Goal: Navigation & Orientation: Find specific page/section

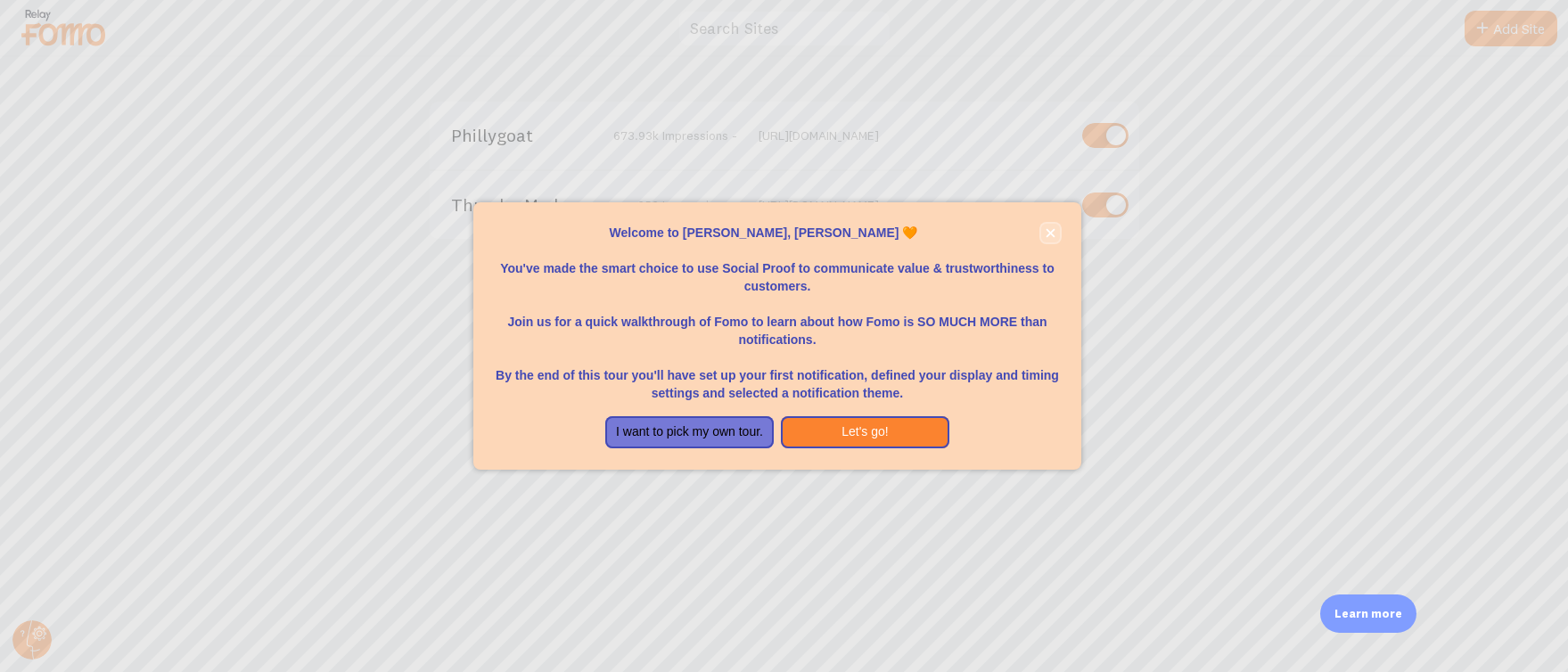
click at [1047, 234] on icon "close," at bounding box center [1050, 233] width 10 height 10
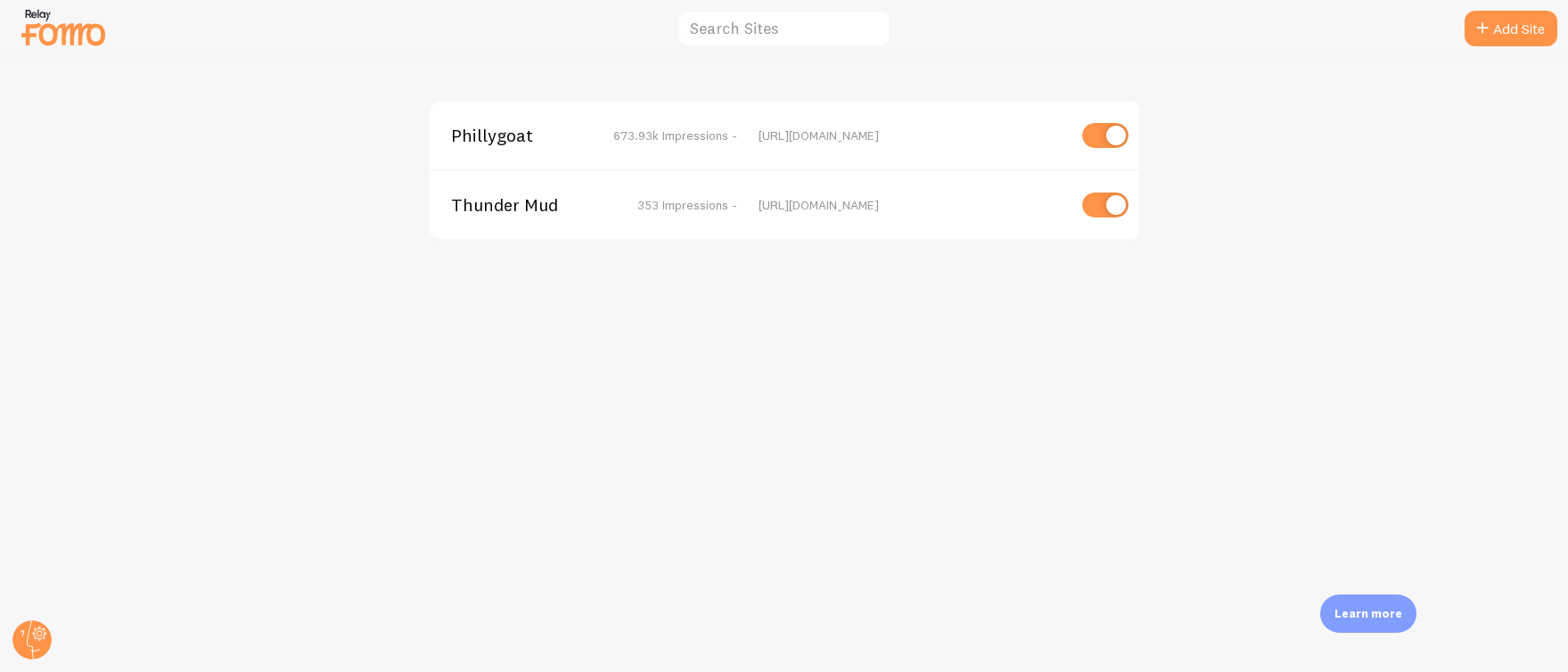
click at [480, 139] on span "Phillygoat" at bounding box center [523, 135] width 143 height 16
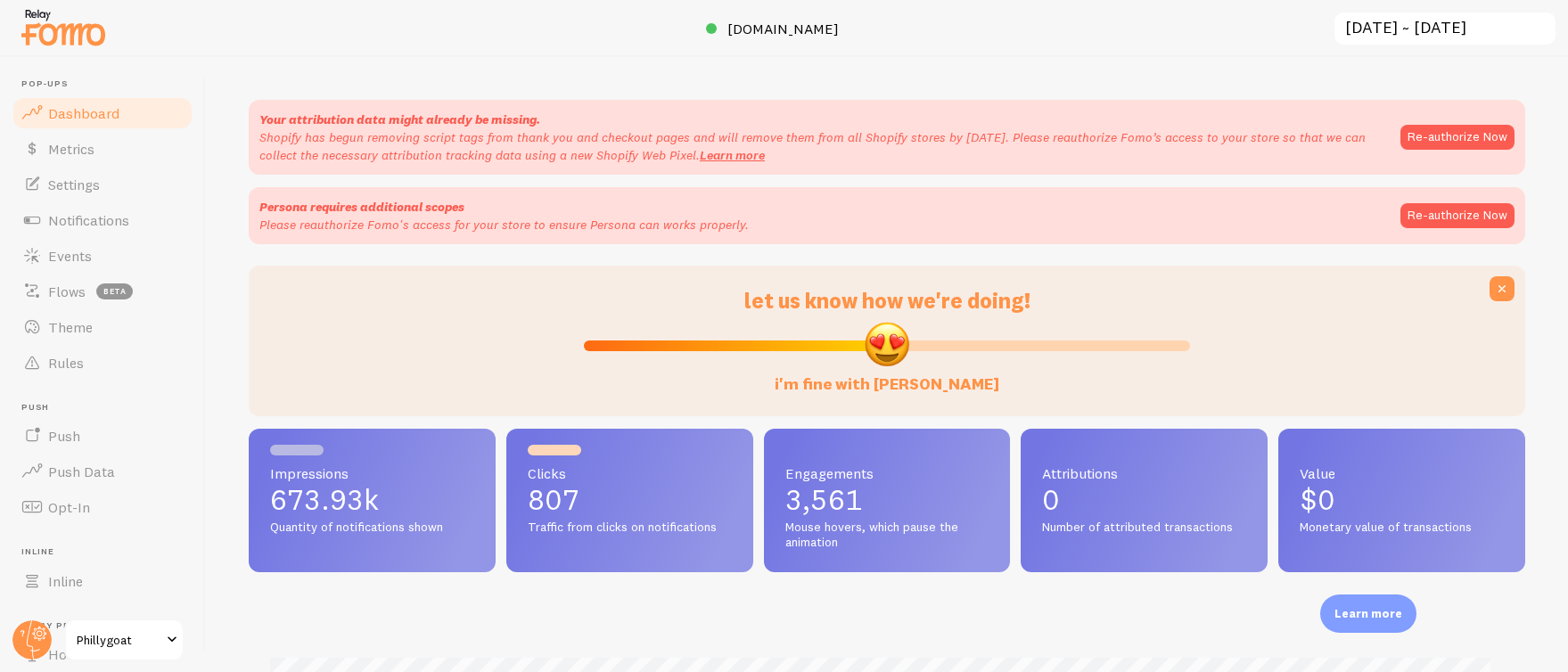
scroll to position [32, 0]
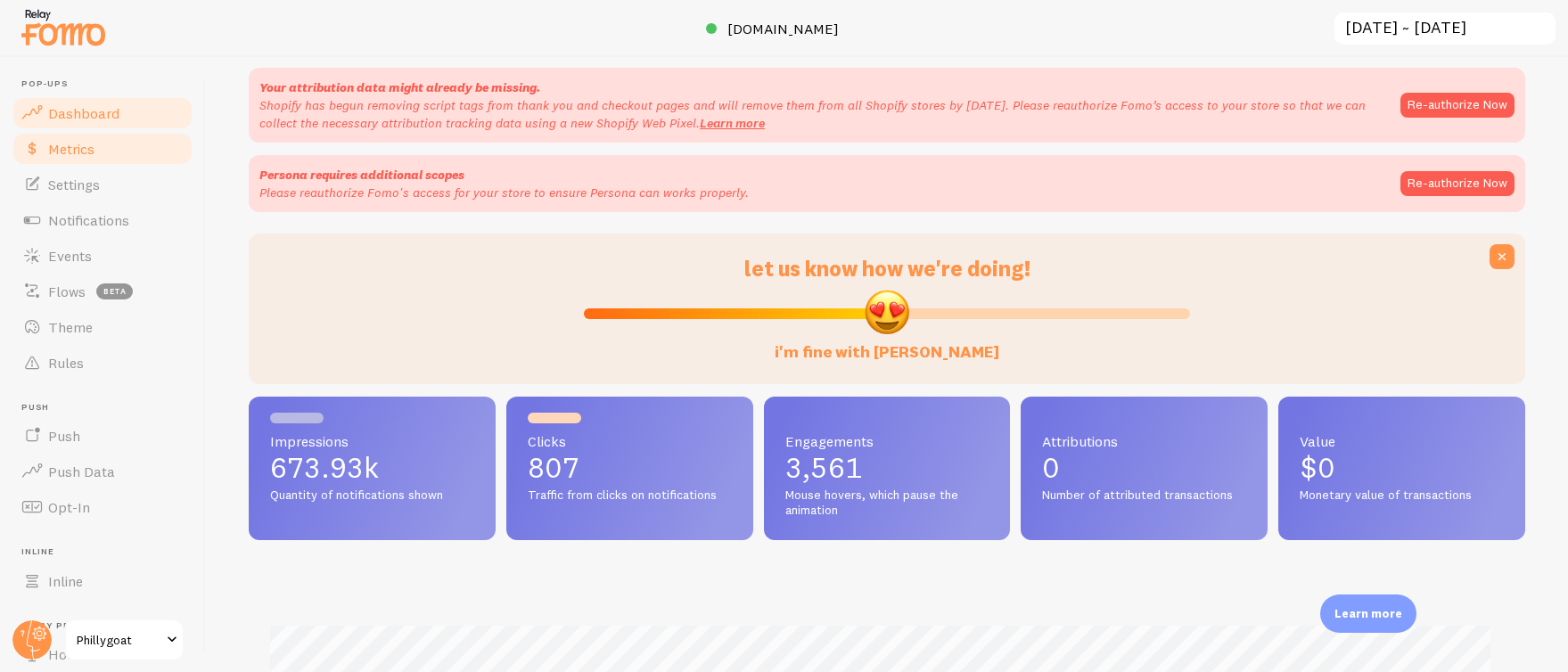
click at [57, 147] on span "Metrics" at bounding box center [71, 148] width 46 height 18
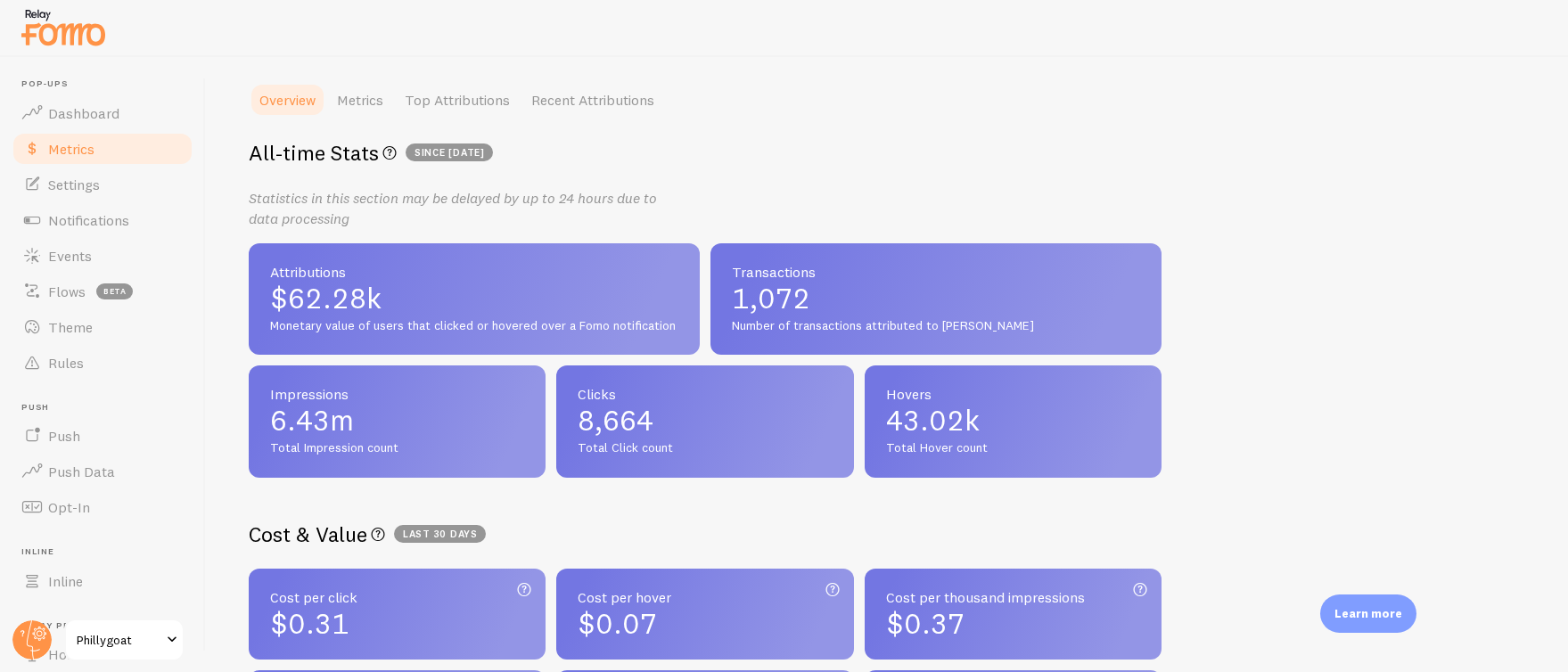
scroll to position [663, 0]
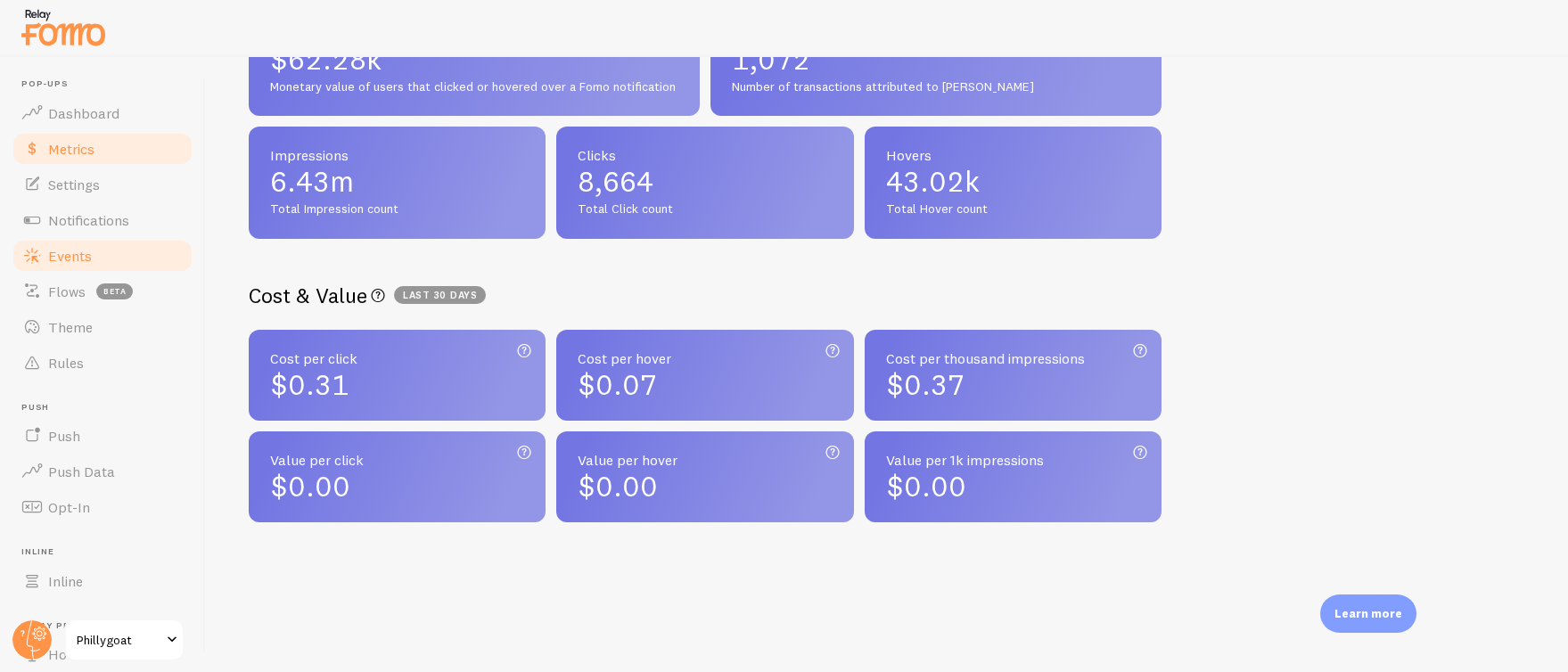
click at [95, 249] on link "Events" at bounding box center [102, 255] width 184 height 36
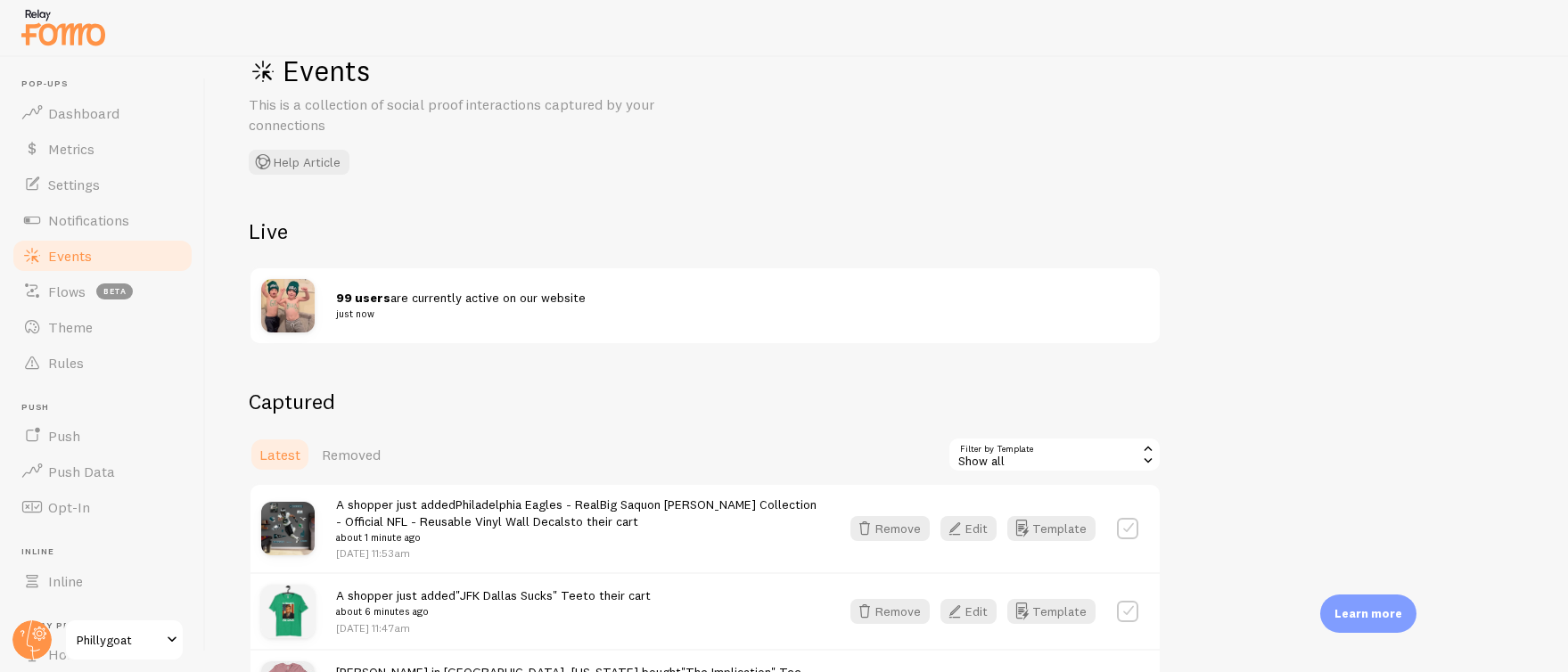
scroll to position [397, 0]
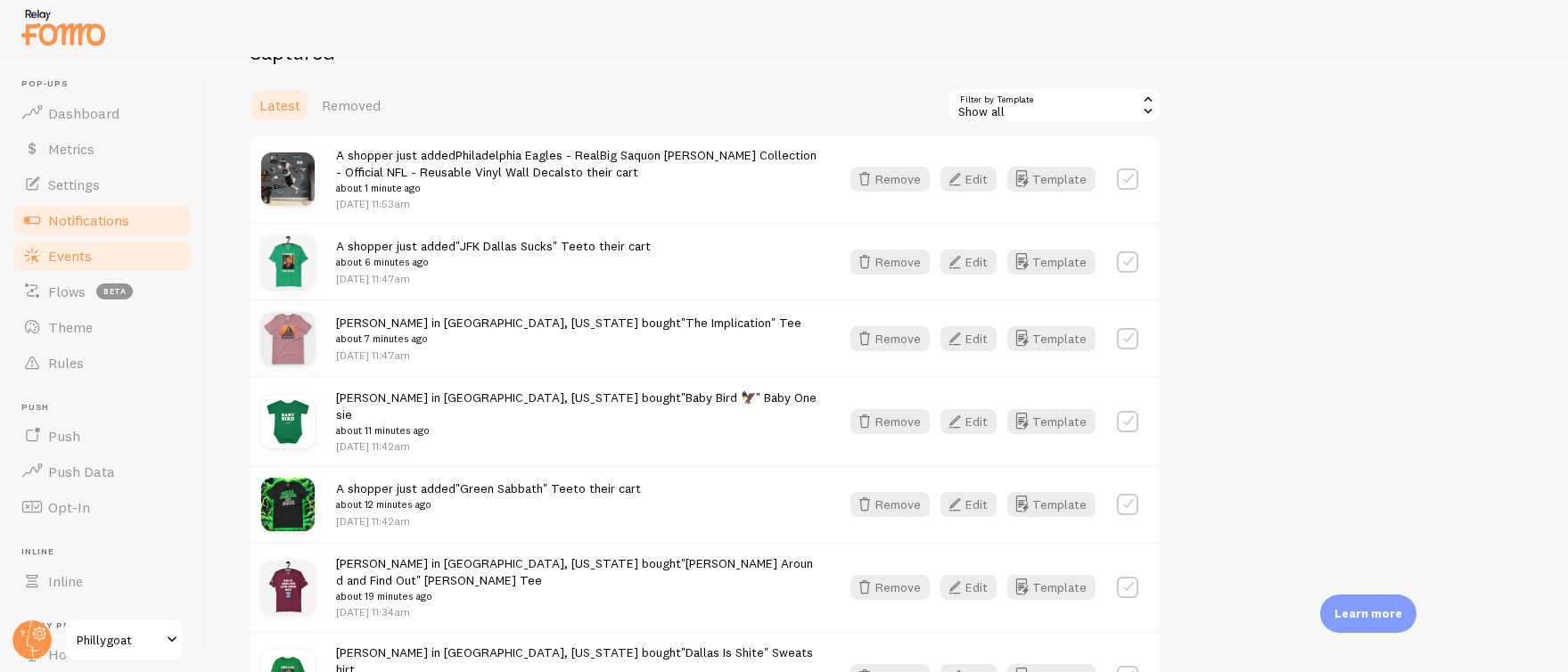
click at [103, 216] on span "Notifications" at bounding box center [89, 220] width 81 height 18
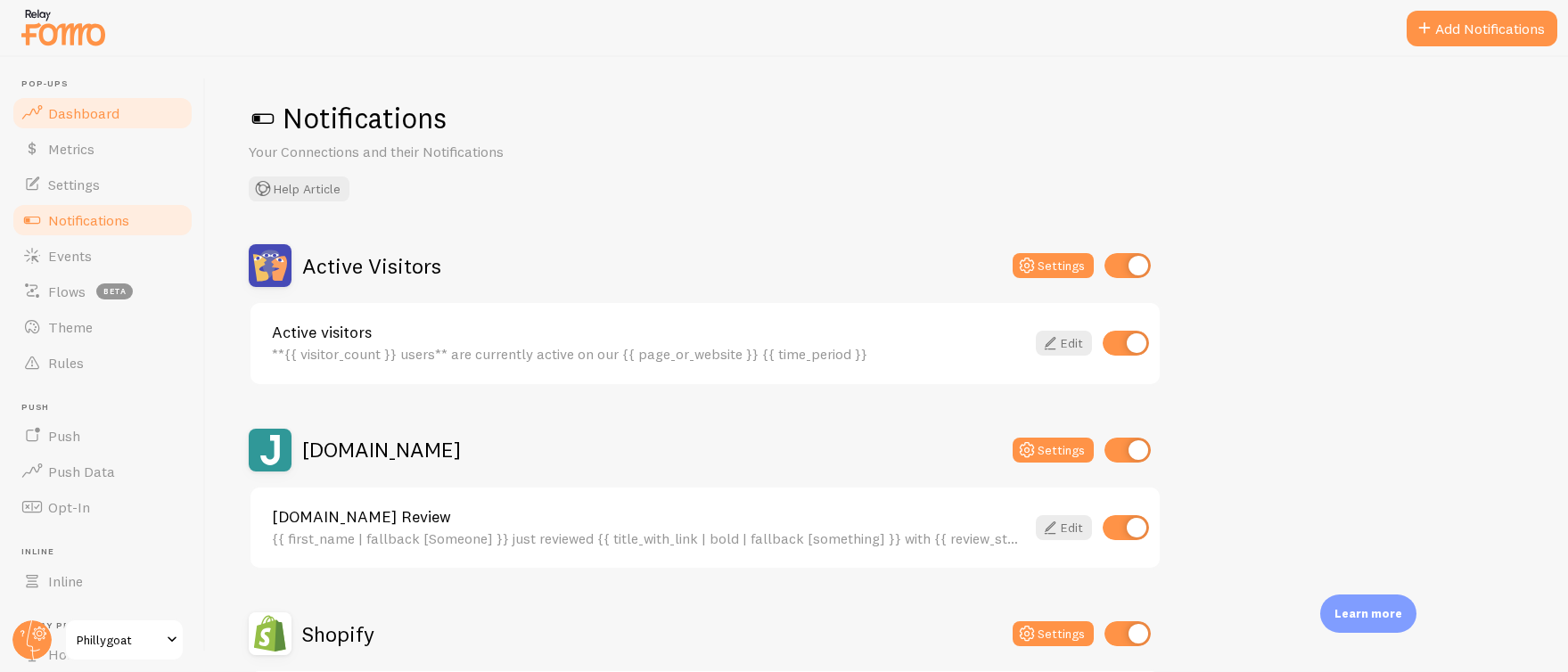
click at [78, 107] on span "Dashboard" at bounding box center [84, 113] width 71 height 18
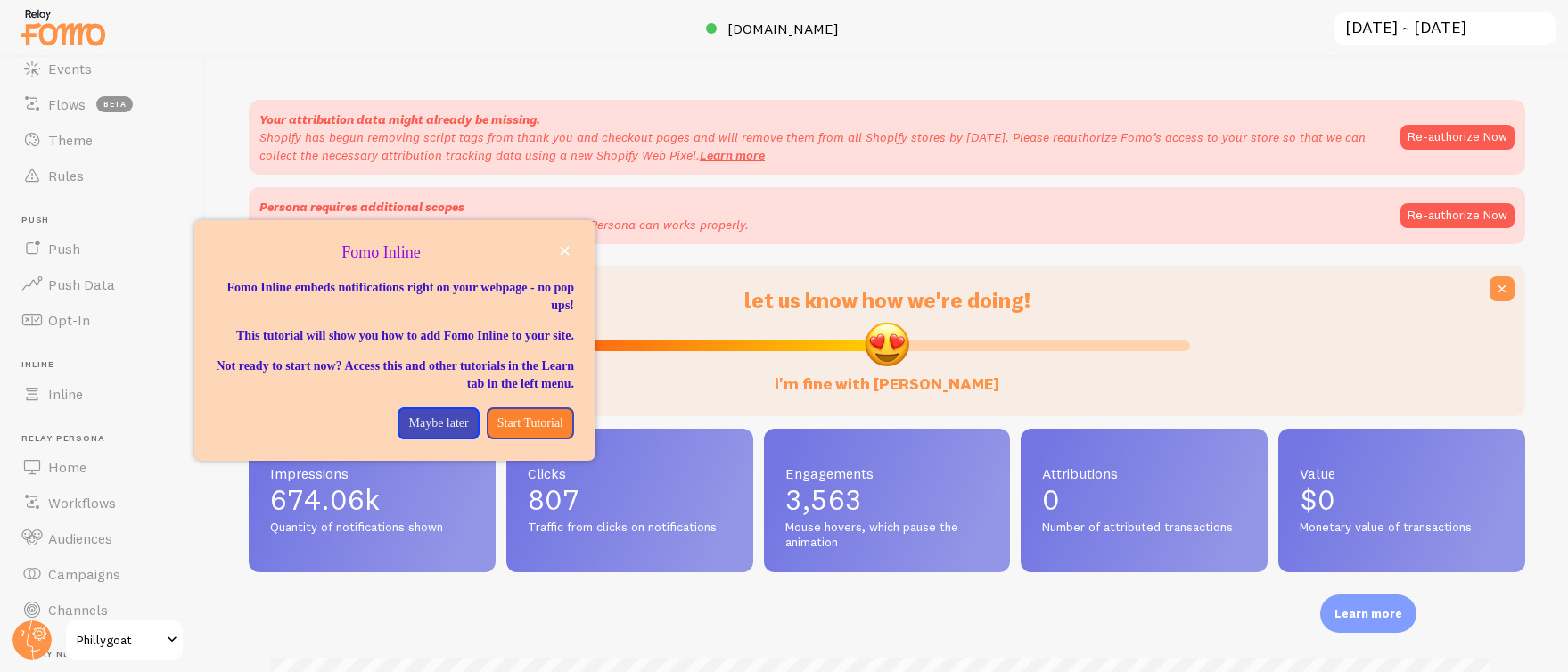
scroll to position [217, 0]
click at [100, 634] on span "Phillygoat" at bounding box center [119, 640] width 85 height 21
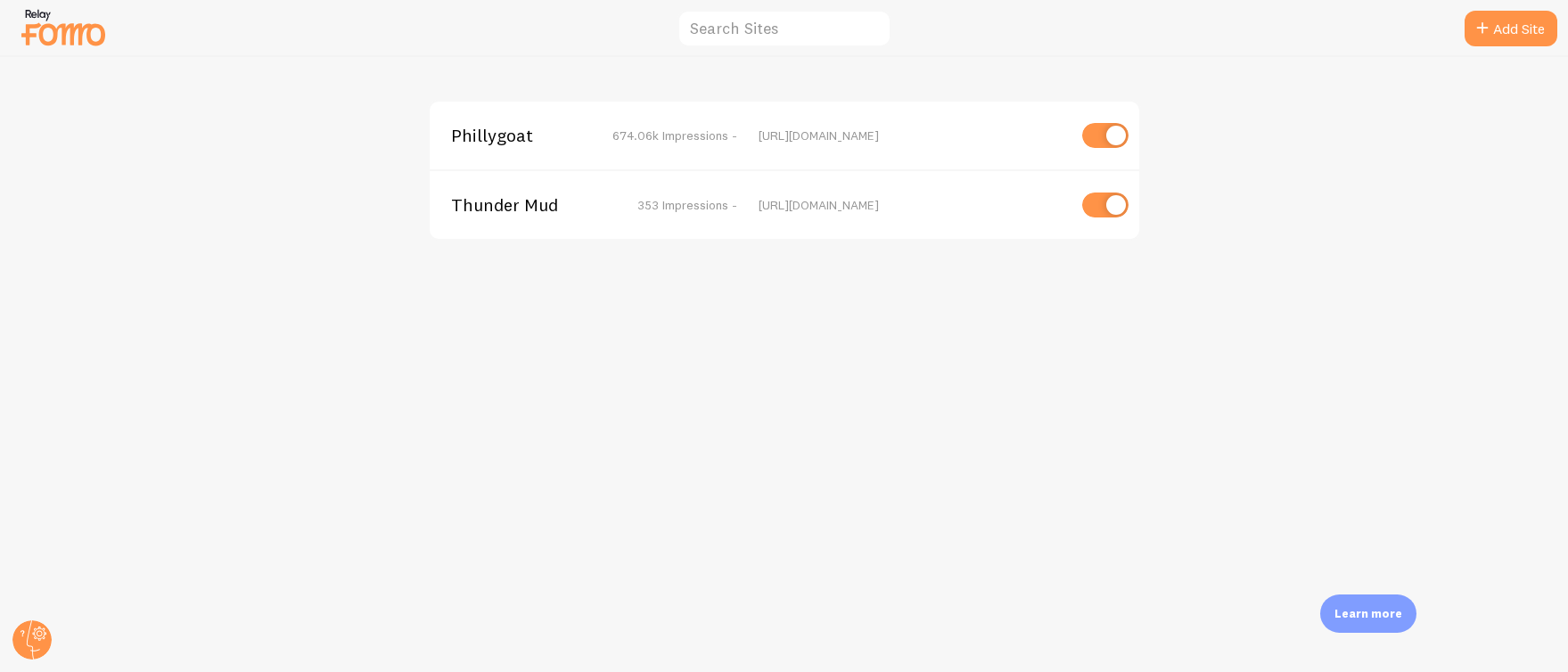
click at [513, 202] on span "Thunder Mud" at bounding box center [523, 205] width 143 height 16
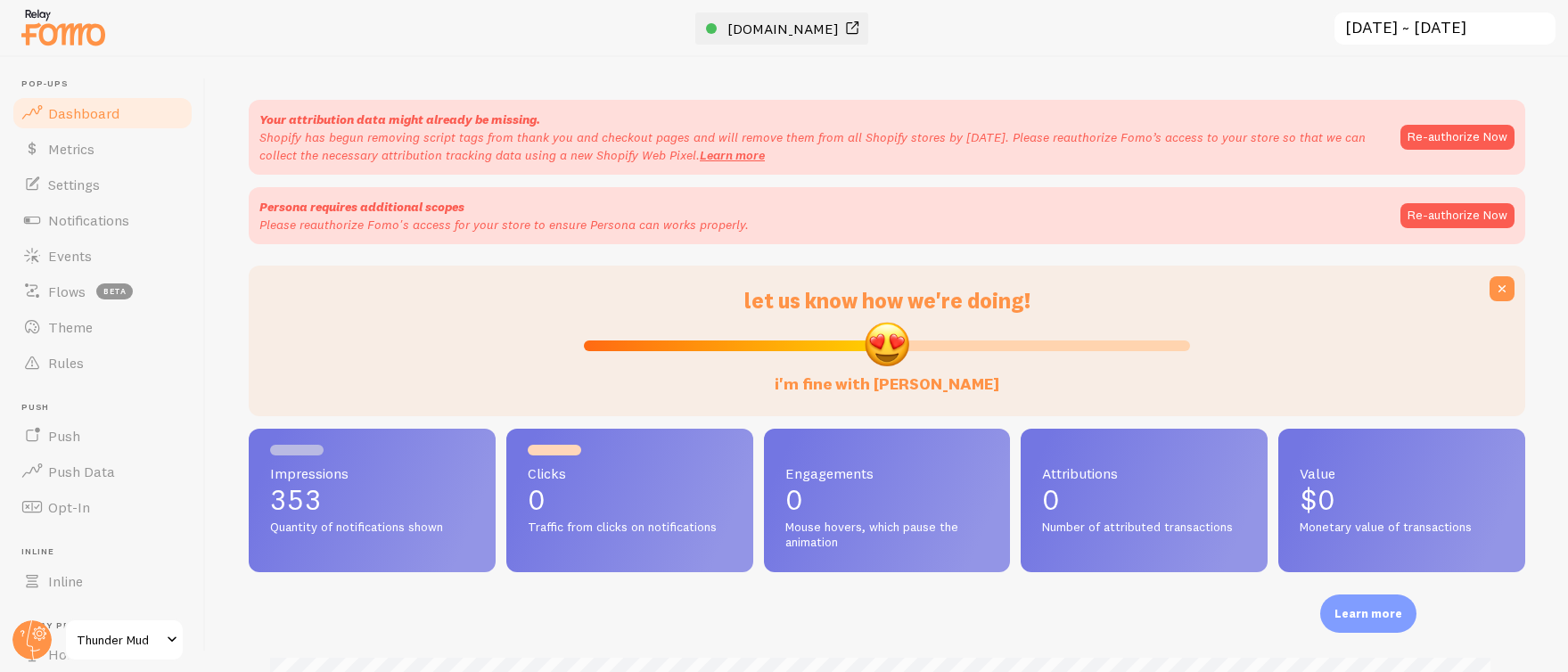
scroll to position [468, 1263]
click at [784, 20] on span "[DOMAIN_NAME]" at bounding box center [784, 28] width 112 height 18
